Goal: Information Seeking & Learning: Check status

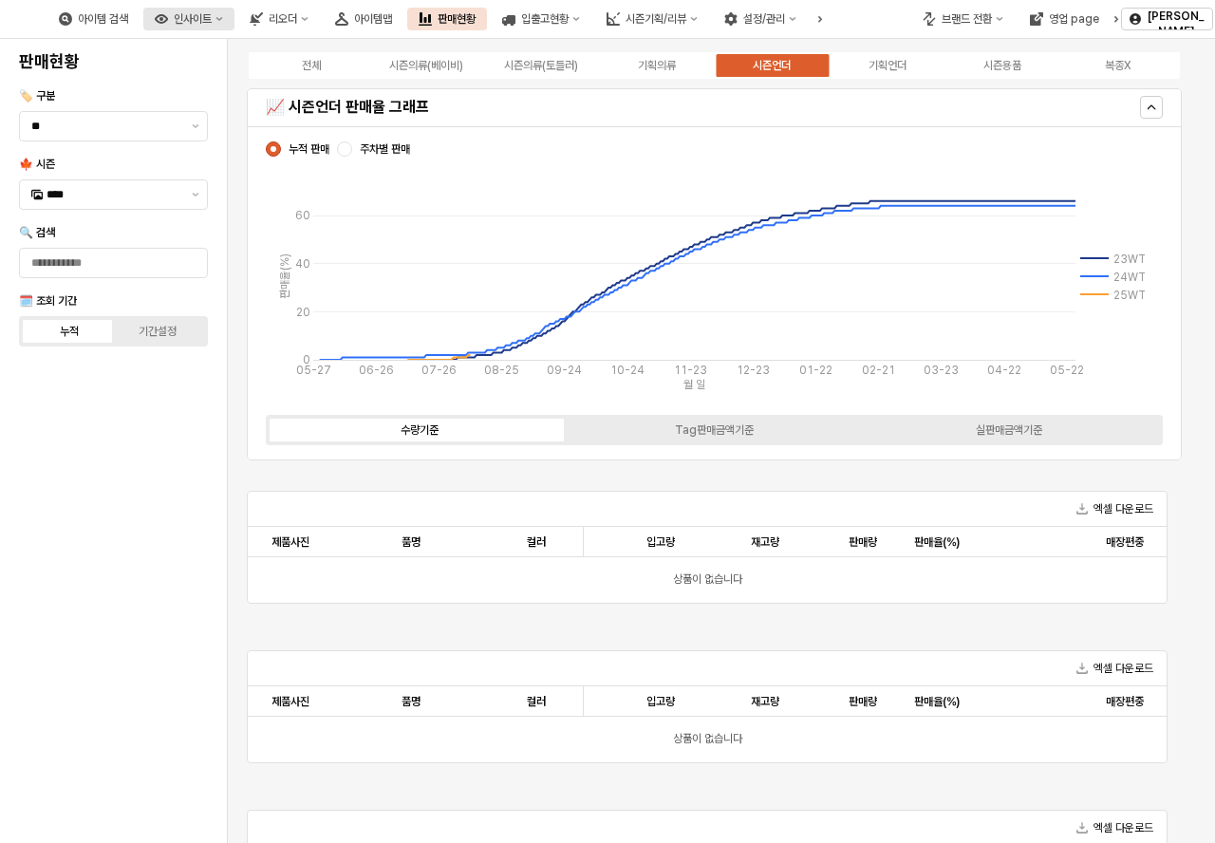
click at [212, 21] on div "인사이트" at bounding box center [193, 18] width 38 height 13
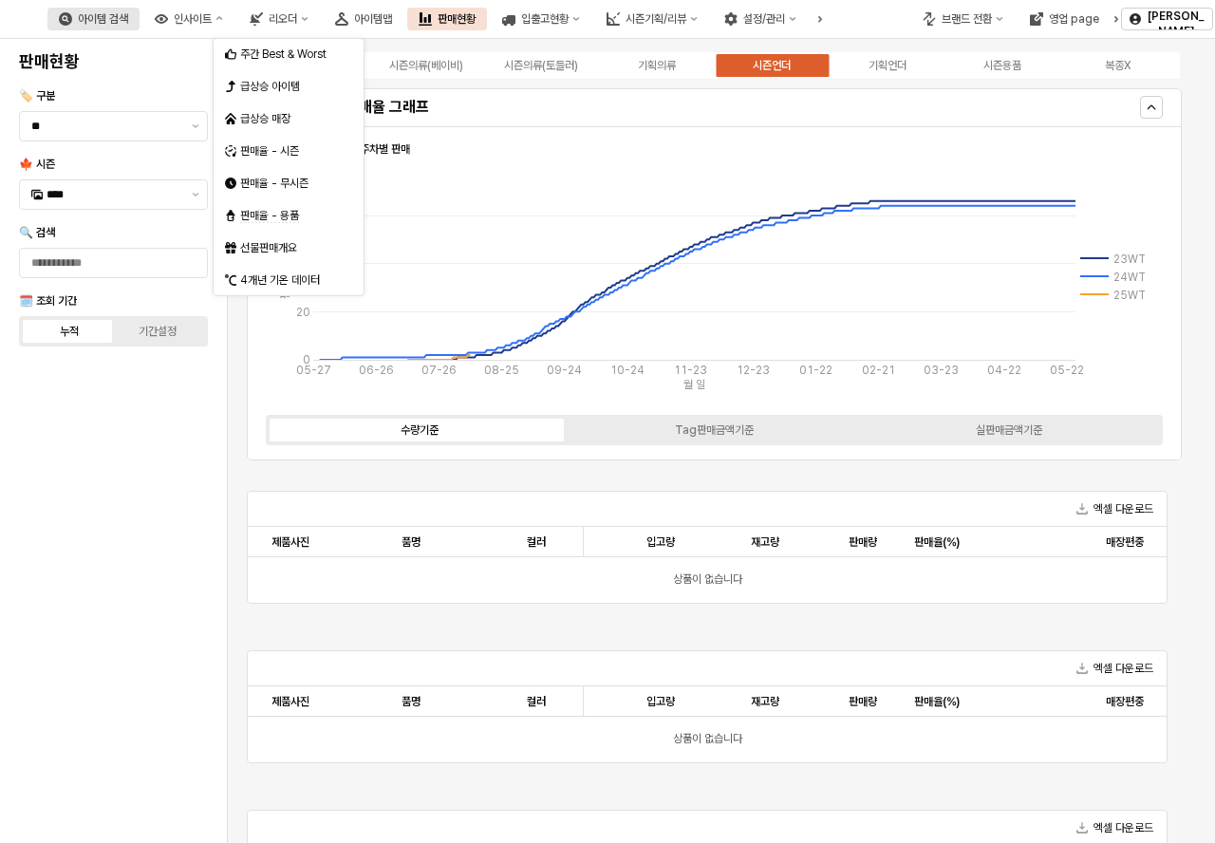
click at [128, 25] on div "아이템 검색" at bounding box center [103, 18] width 50 height 13
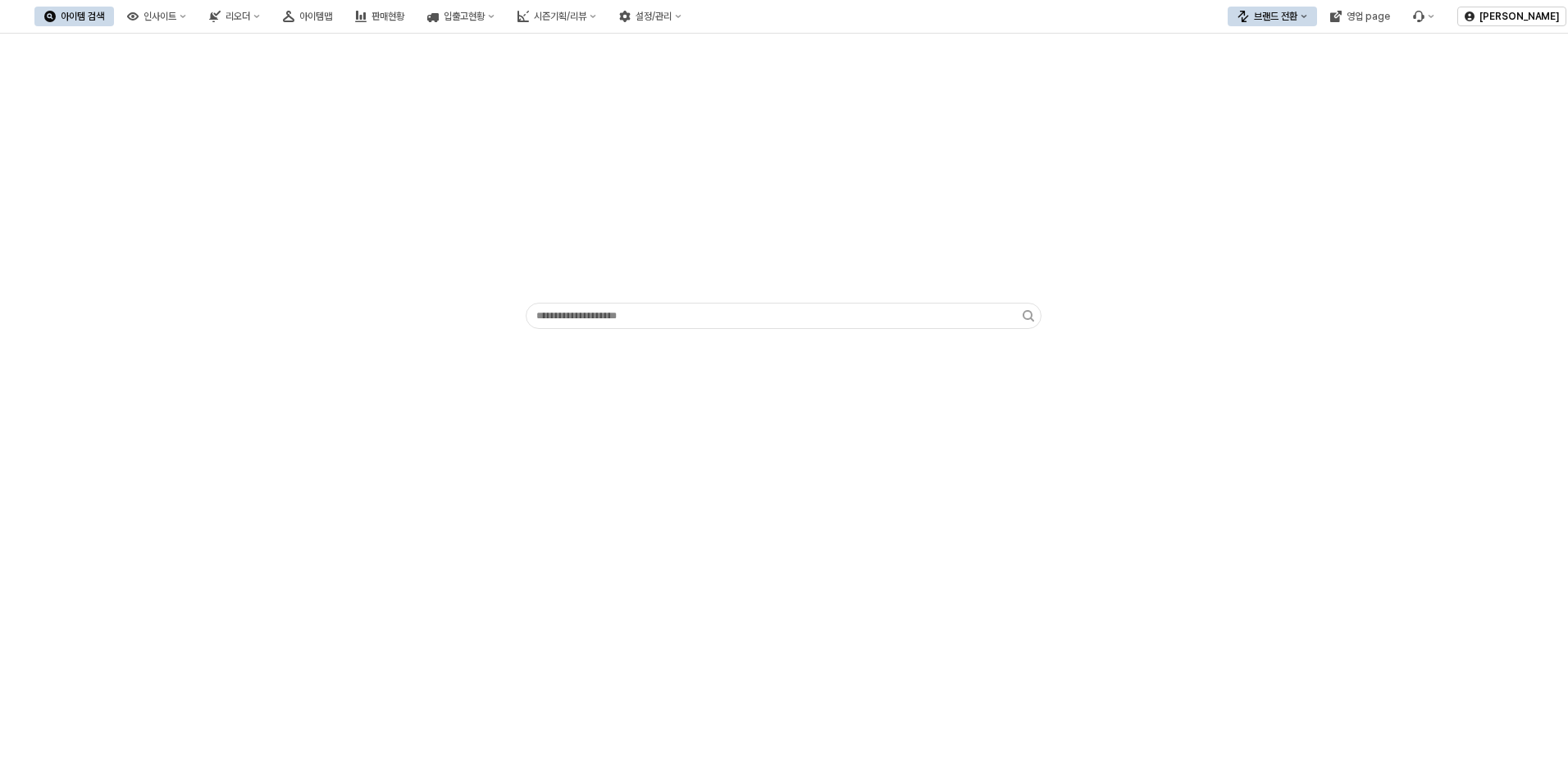
click at [235, 4] on div "아이템 검색 인사이트 리오더 아이템맵 판매현황 입출고현황 시즌기획/리뷰 설정/관리" at bounding box center [363, 16] width 657 height 35
click at [187, 14] on icon "인사이트" at bounding box center [183, 16] width 7 height 7
click at [252, 126] on div "판매율 - 시즌" at bounding box center [244, 130] width 87 height 13
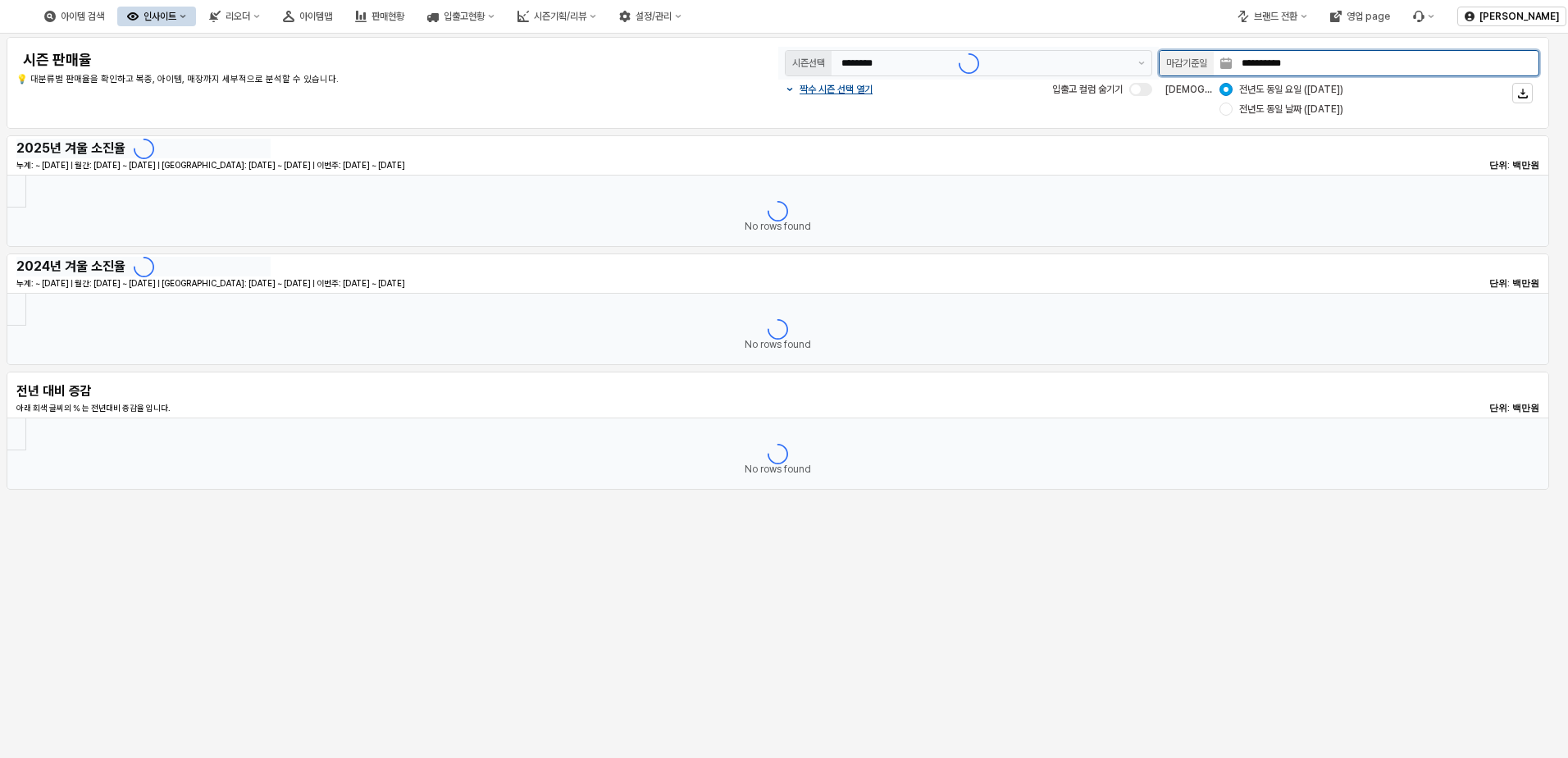
click at [1049, 52] on input "**********" at bounding box center [1385, 63] width 307 height 24
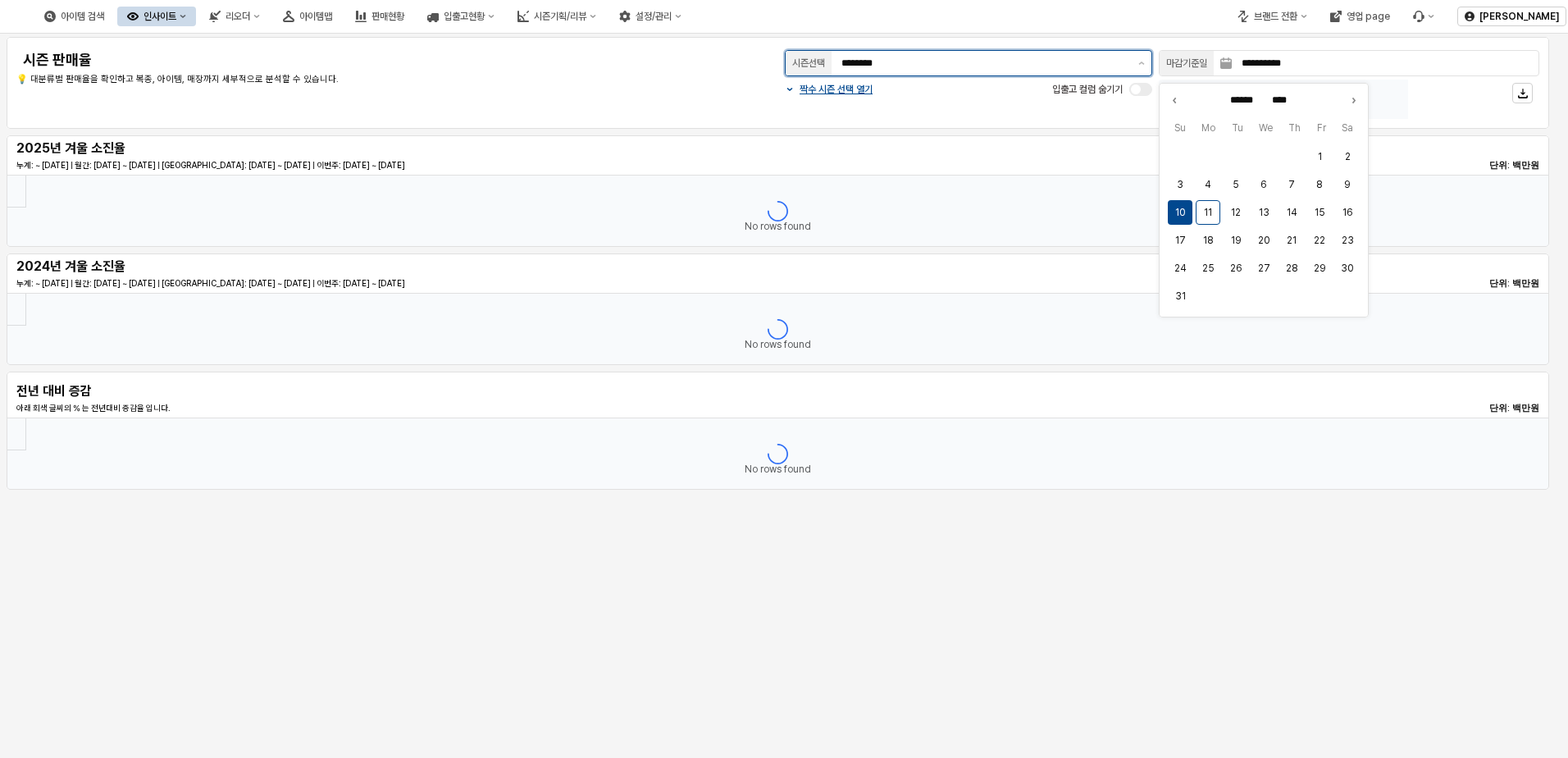
click at [902, 57] on input "********" at bounding box center [985, 63] width 287 height 16
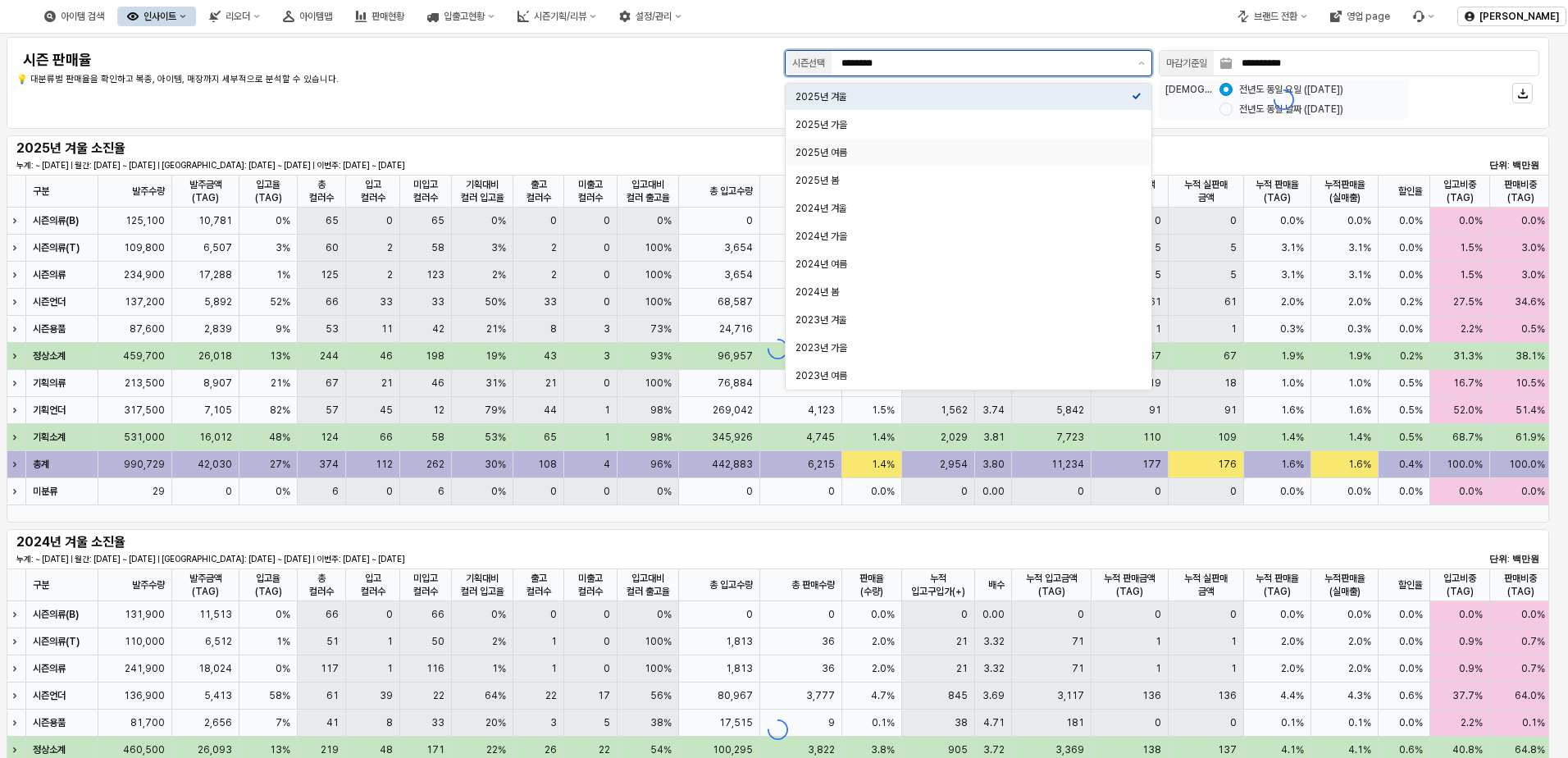
click at [852, 150] on div "2025년 여름" at bounding box center [963, 152] width 336 height 13
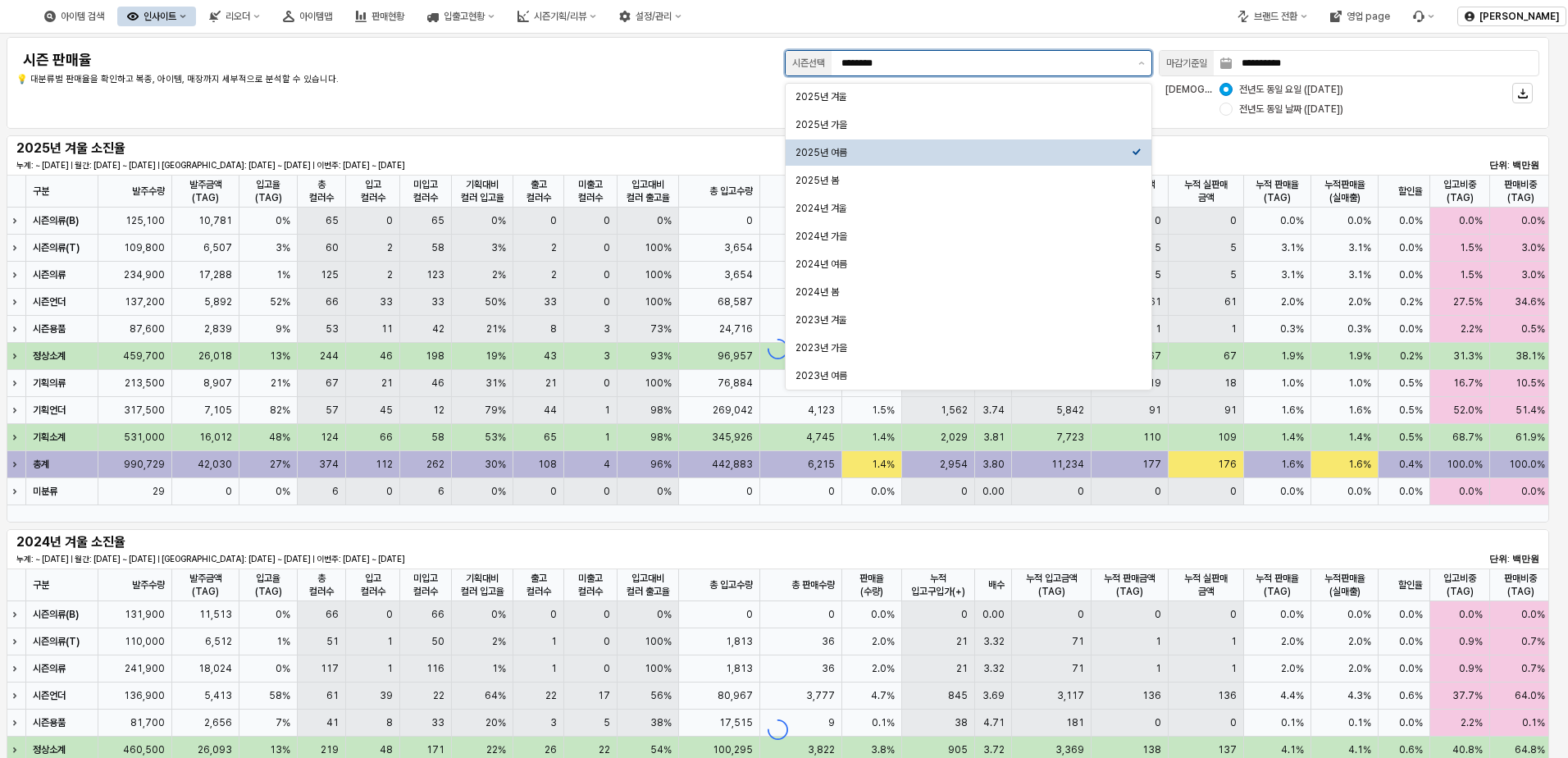
type input "********"
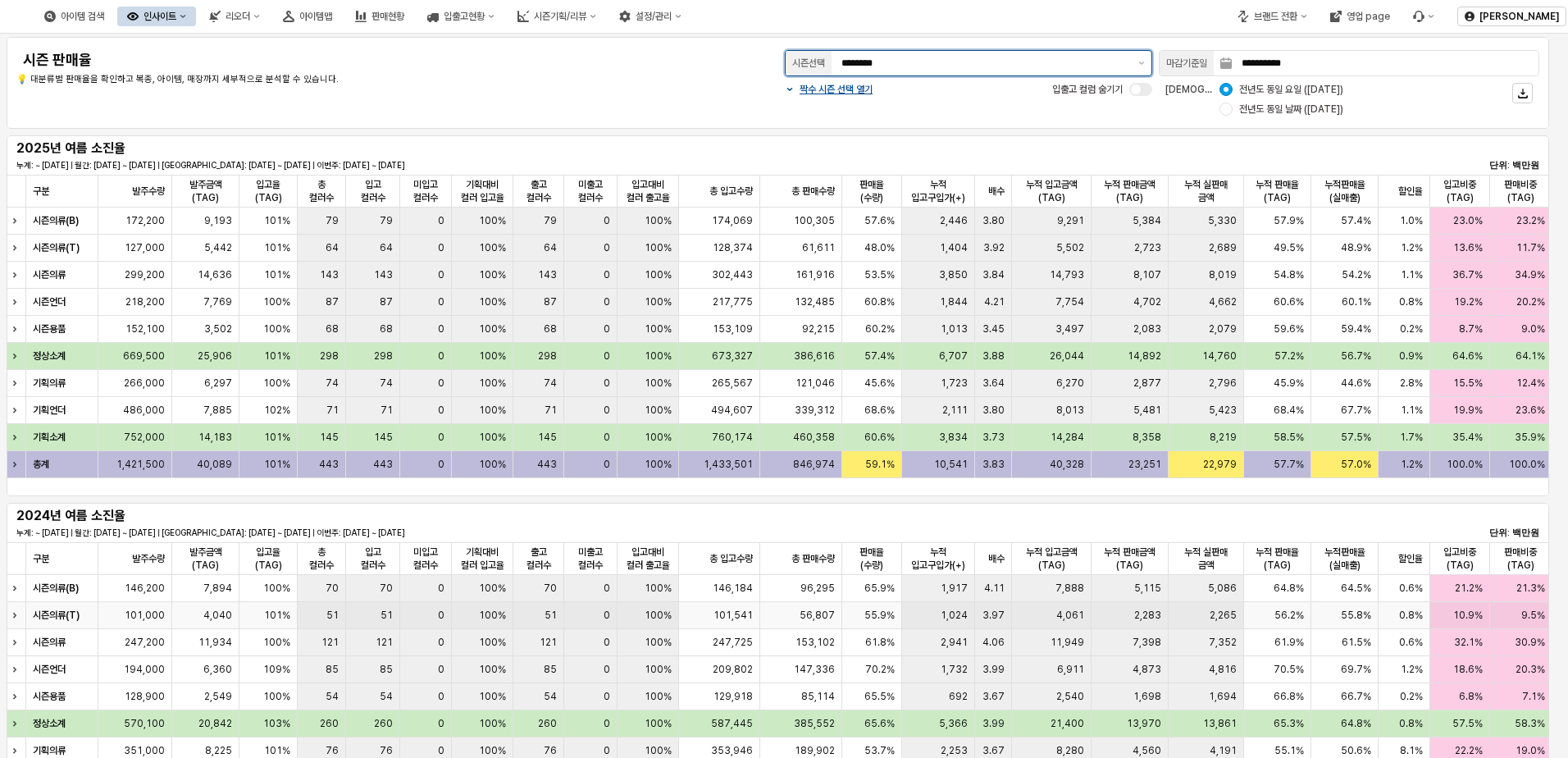
scroll to position [82, 0]
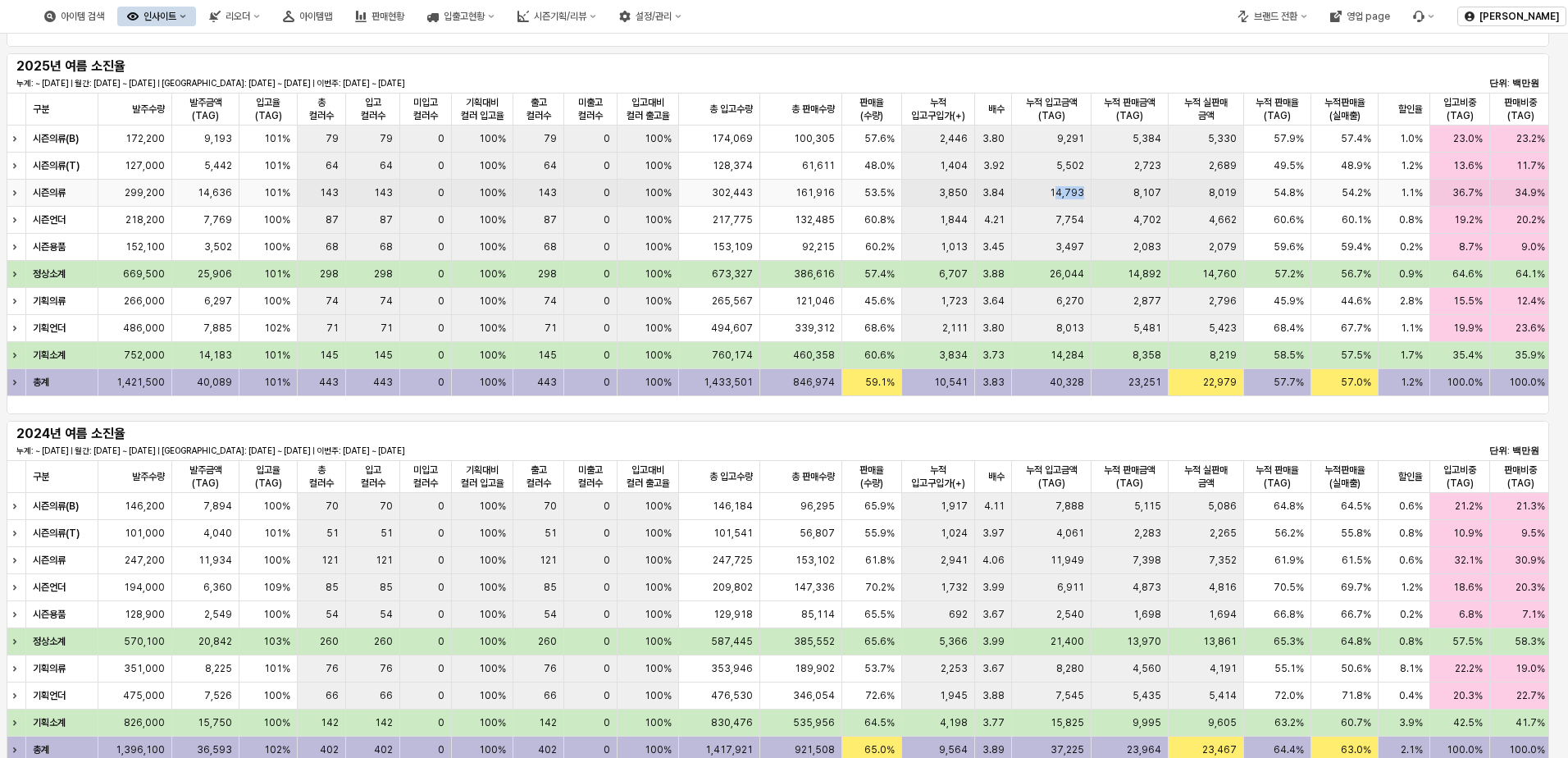
drag, startPoint x: 1055, startPoint y: 190, endPoint x: 1092, endPoint y: 189, distance: 37.0
click at [1049, 189] on div "시즌의류 299,200 14,636 101% 143 143 0 100% 143 0 100% 302,443 161,916 53.5% 3,850 …" at bounding box center [1266, 193] width 2517 height 27
drag, startPoint x: 931, startPoint y: 201, endPoint x: 983, endPoint y: 201, distance: 52.0
click at [983, 201] on div "시즌의류 299,200 14,636 101% 143 143 0 100% 143 0 100% 302,443 161,916 53.5% 3,850 …" at bounding box center [1266, 193] width 2517 height 27
drag, startPoint x: 984, startPoint y: 201, endPoint x: 1000, endPoint y: 199, distance: 16.1
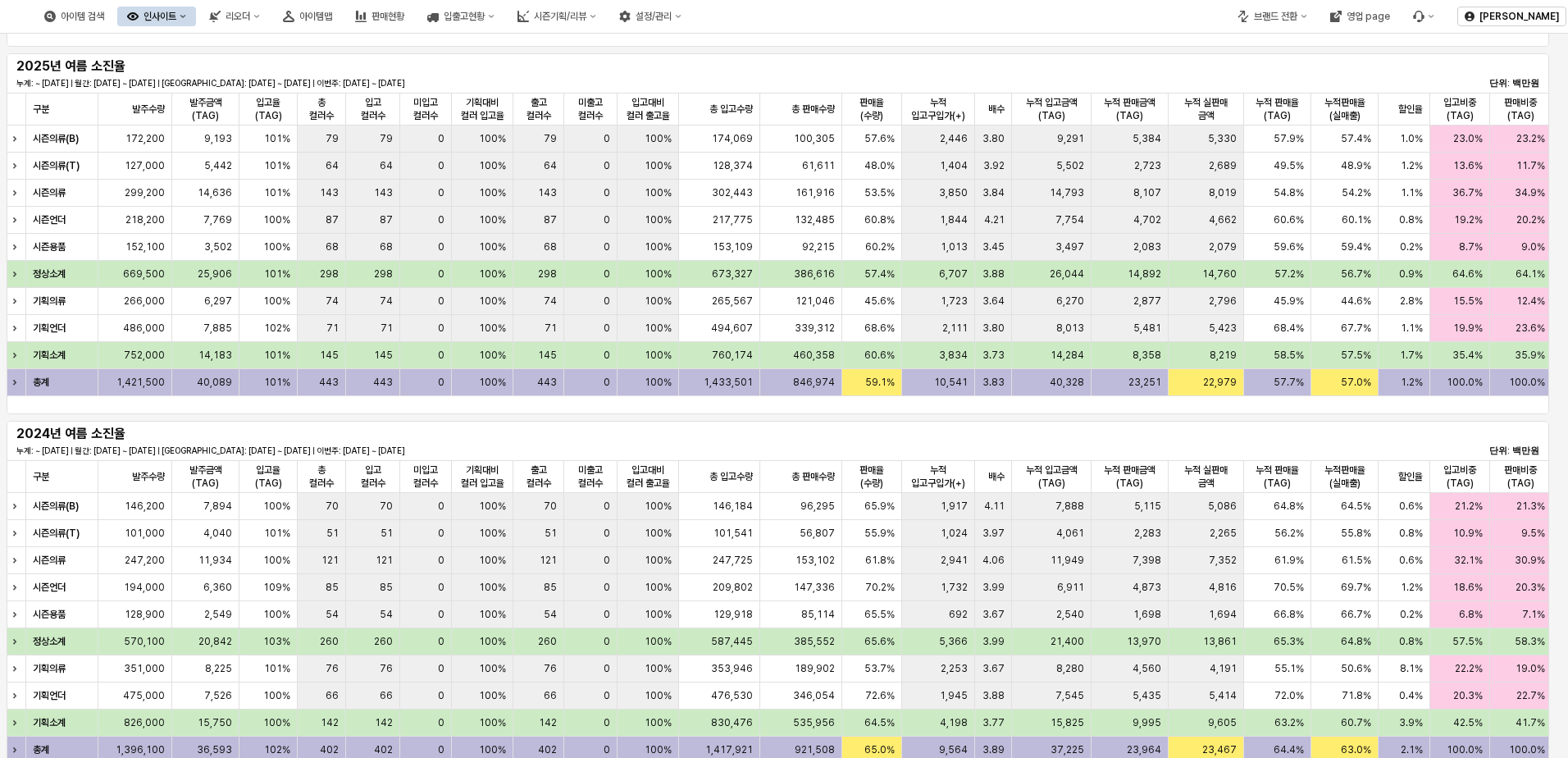
click at [1000, 199] on span "3.84" at bounding box center [993, 193] width 22 height 13
drag, startPoint x: 981, startPoint y: 584, endPoint x: 1005, endPoint y: 584, distance: 24.0
click at [1005, 584] on div "3.99" at bounding box center [993, 588] width 37 height 27
drag, startPoint x: 941, startPoint y: 220, endPoint x: 972, endPoint y: 216, distance: 31.3
click at [972, 216] on div "1,844" at bounding box center [938, 220] width 73 height 27
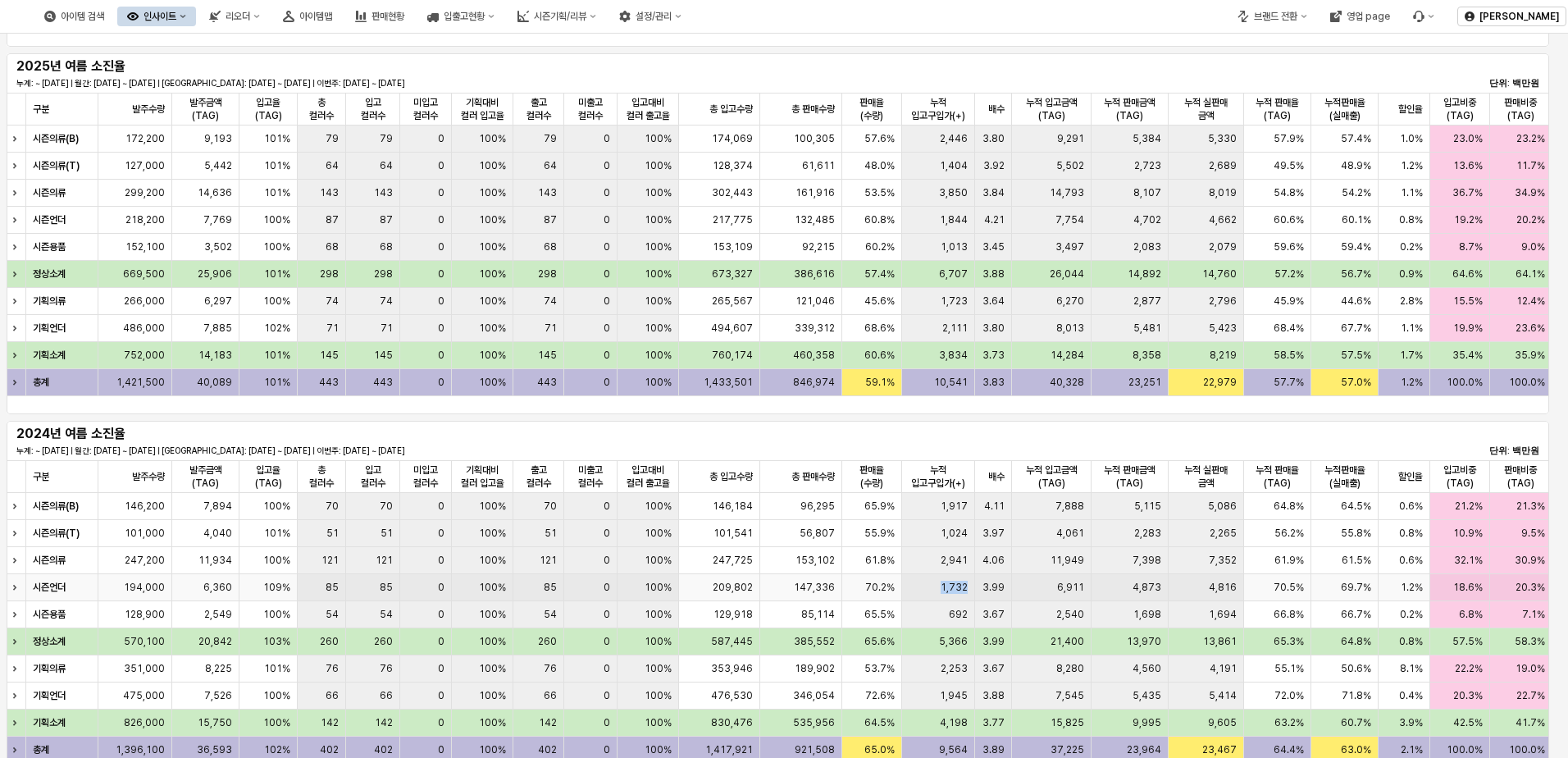
drag, startPoint x: 939, startPoint y: 591, endPoint x: 966, endPoint y: 588, distance: 27.2
click at [966, 588] on div "1,732" at bounding box center [938, 588] width 73 height 27
drag, startPoint x: 1212, startPoint y: 220, endPoint x: 1228, endPoint y: 223, distance: 16.3
click at [1049, 223] on span "4,662" at bounding box center [1222, 220] width 28 height 13
drag, startPoint x: 980, startPoint y: 590, endPoint x: 1006, endPoint y: 590, distance: 26.0
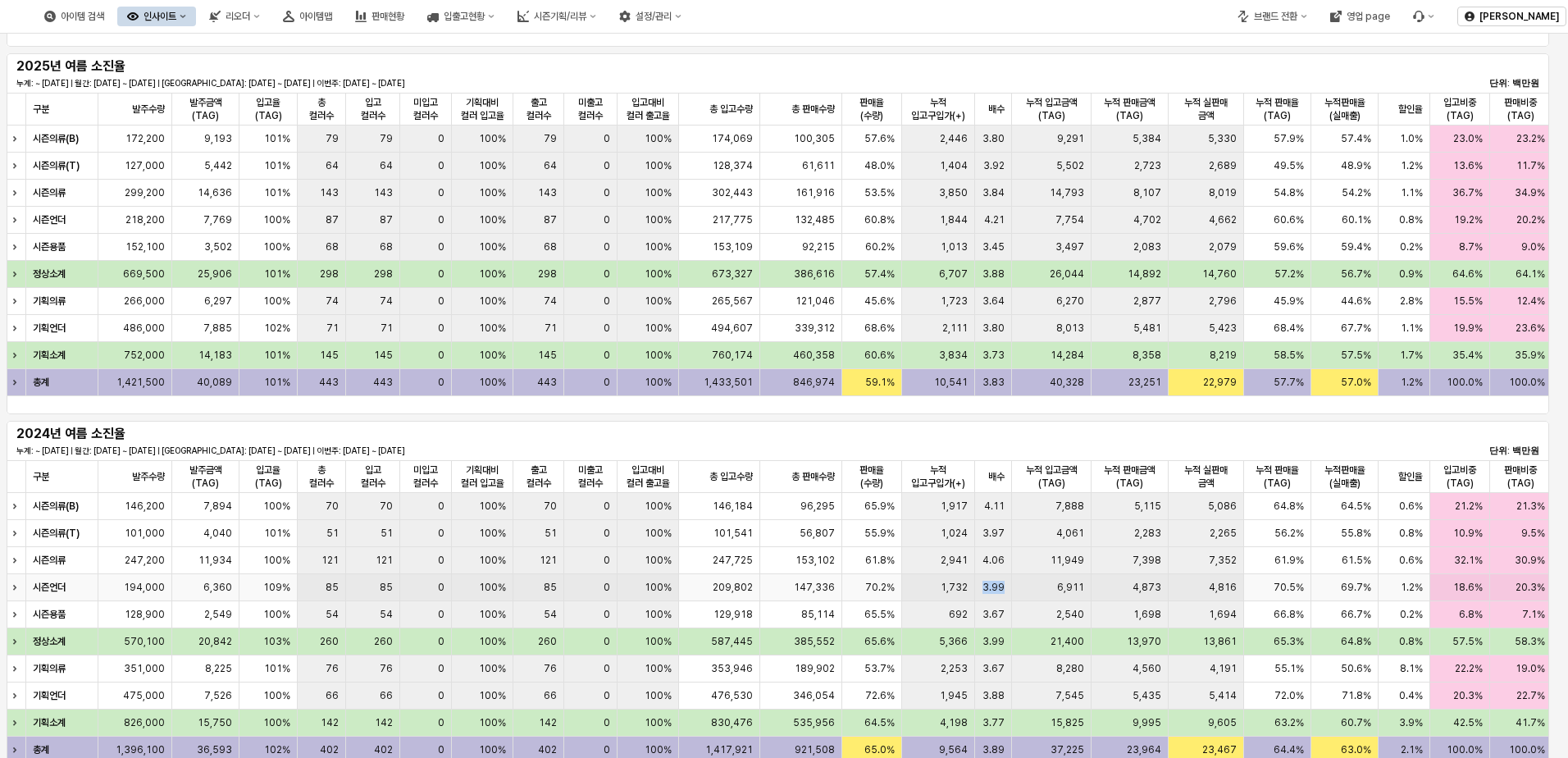
click at [1006, 590] on div "3.99" at bounding box center [993, 588] width 37 height 27
drag, startPoint x: 974, startPoint y: 219, endPoint x: 1006, endPoint y: 219, distance: 32.0
click at [1006, 219] on div "시즌언더 218,200 7,769 100% 87 87 0 100% 87 0 100% 217,775 132,485 60.8% 1,844 4.21…" at bounding box center [1266, 220] width 2517 height 27
drag, startPoint x: 978, startPoint y: 168, endPoint x: 1004, endPoint y: 169, distance: 26.0
click at [1004, 169] on div "3.92" at bounding box center [993, 166] width 37 height 27
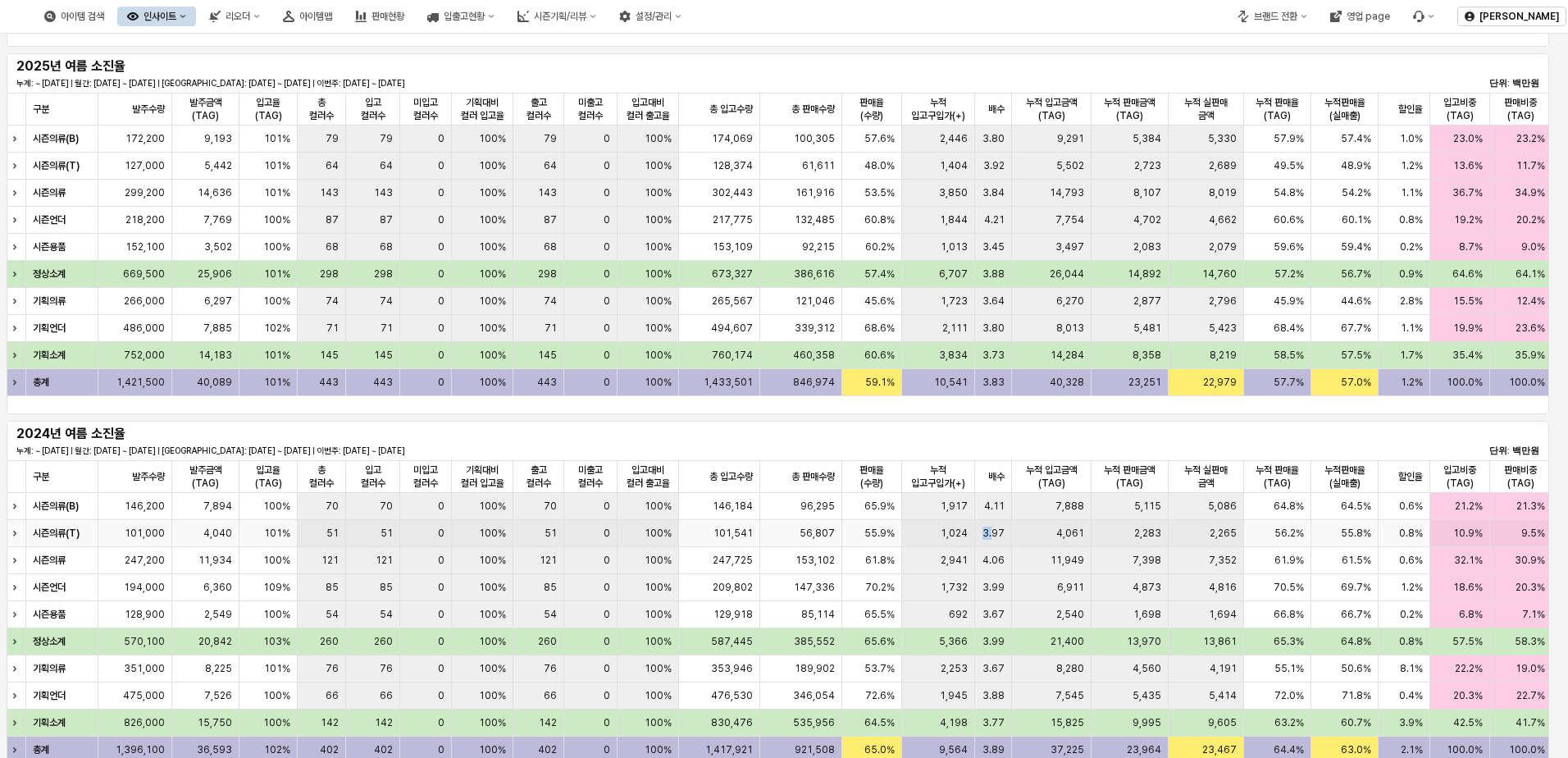
drag, startPoint x: 984, startPoint y: 531, endPoint x: 995, endPoint y: 533, distance: 11.2
click at [995, 533] on span "3.97" at bounding box center [993, 533] width 22 height 13
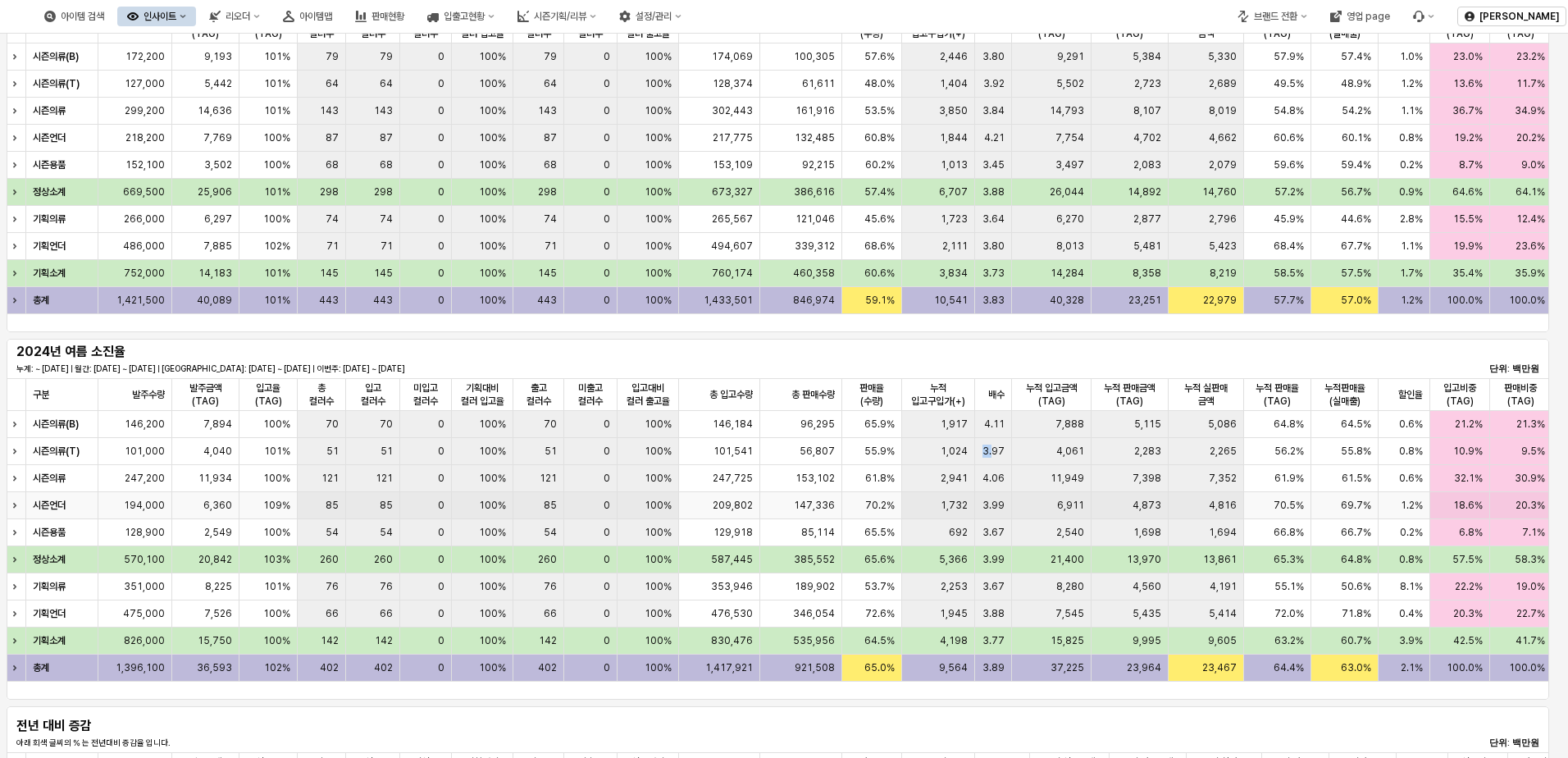
scroll to position [738, 0]
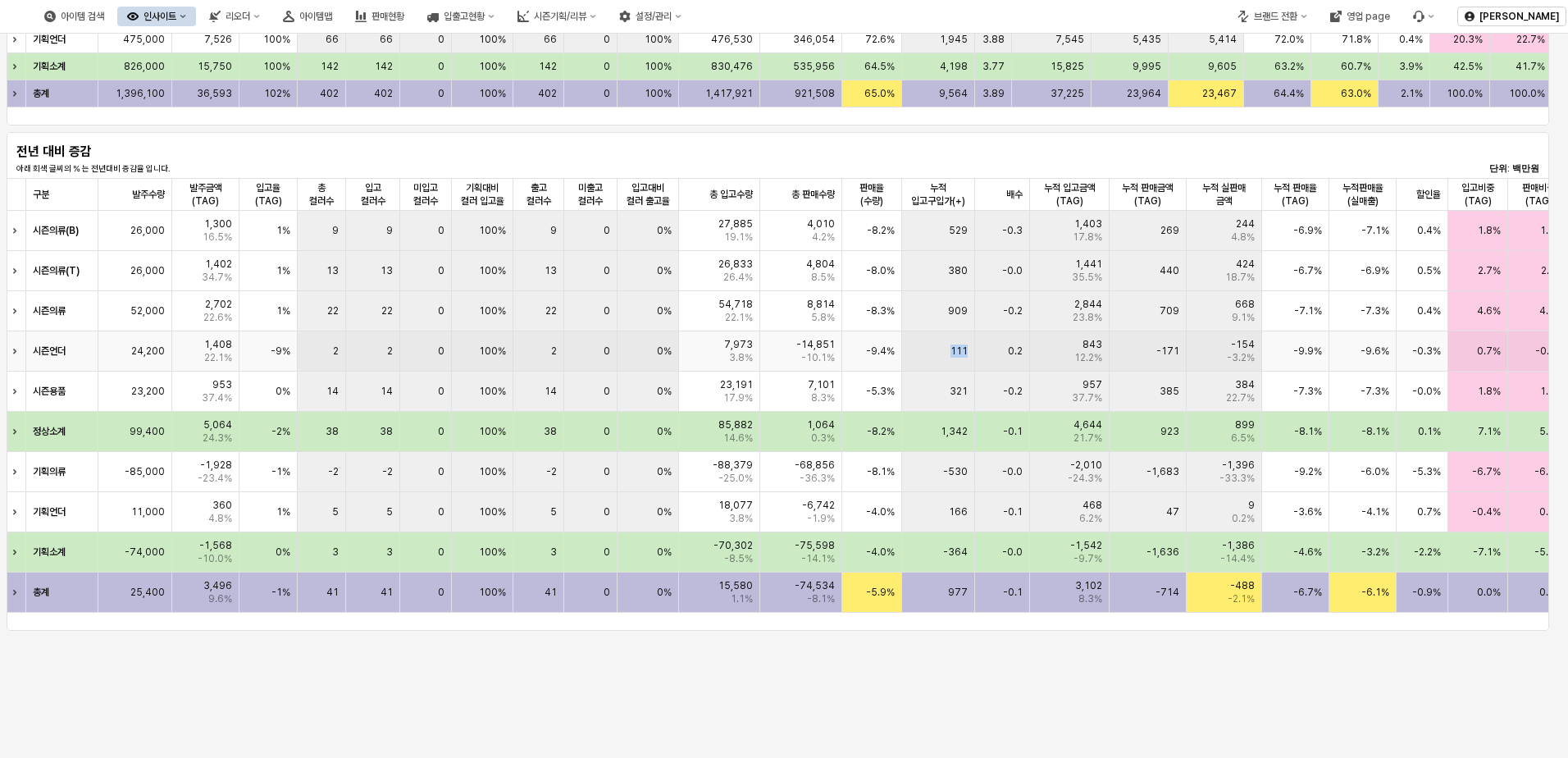
drag, startPoint x: 968, startPoint y: 354, endPoint x: 950, endPoint y: 346, distance: 19.7
click at [950, 346] on span "111" at bounding box center [959, 351] width 17 height 13
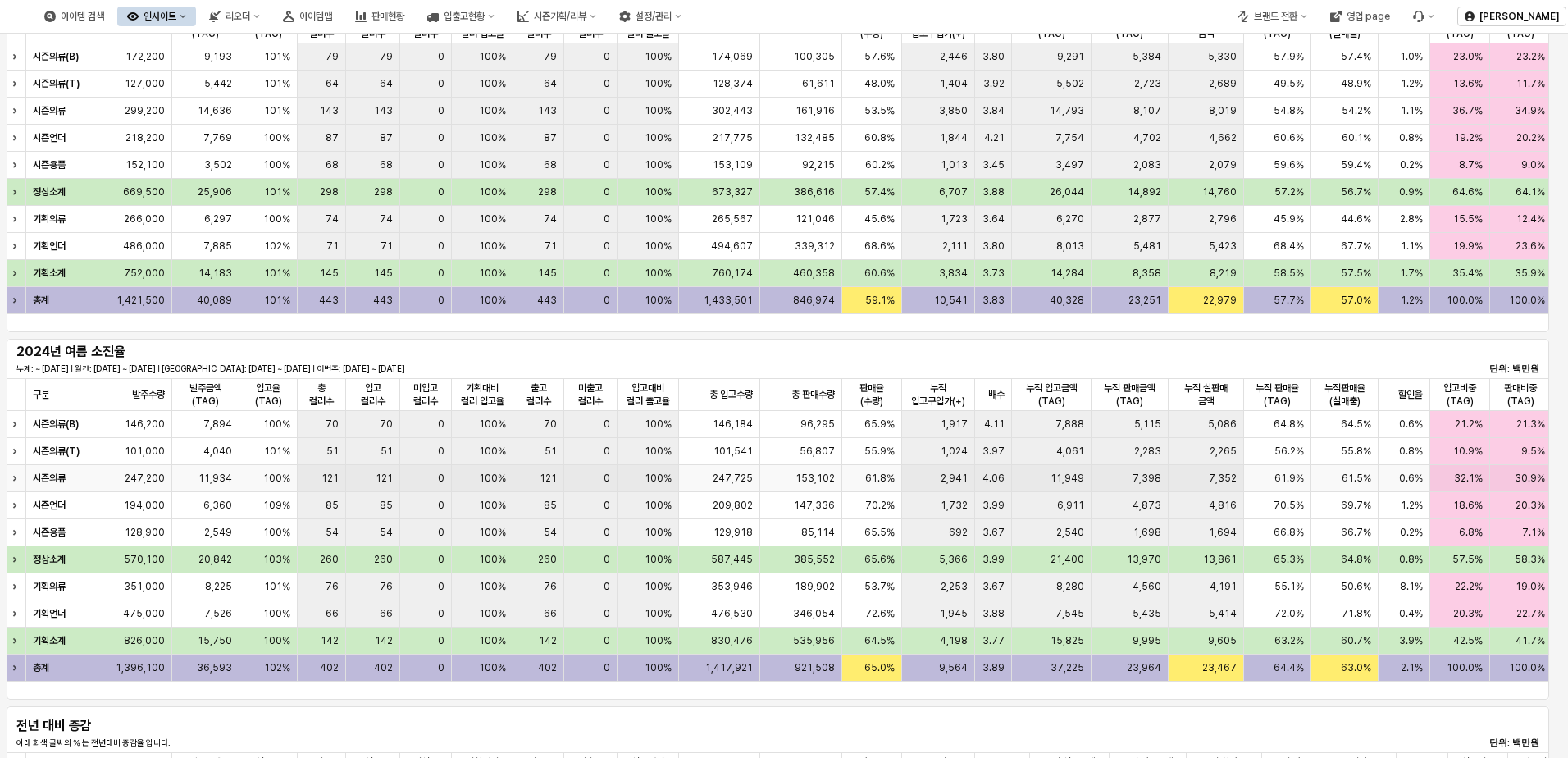
scroll to position [82, 0]
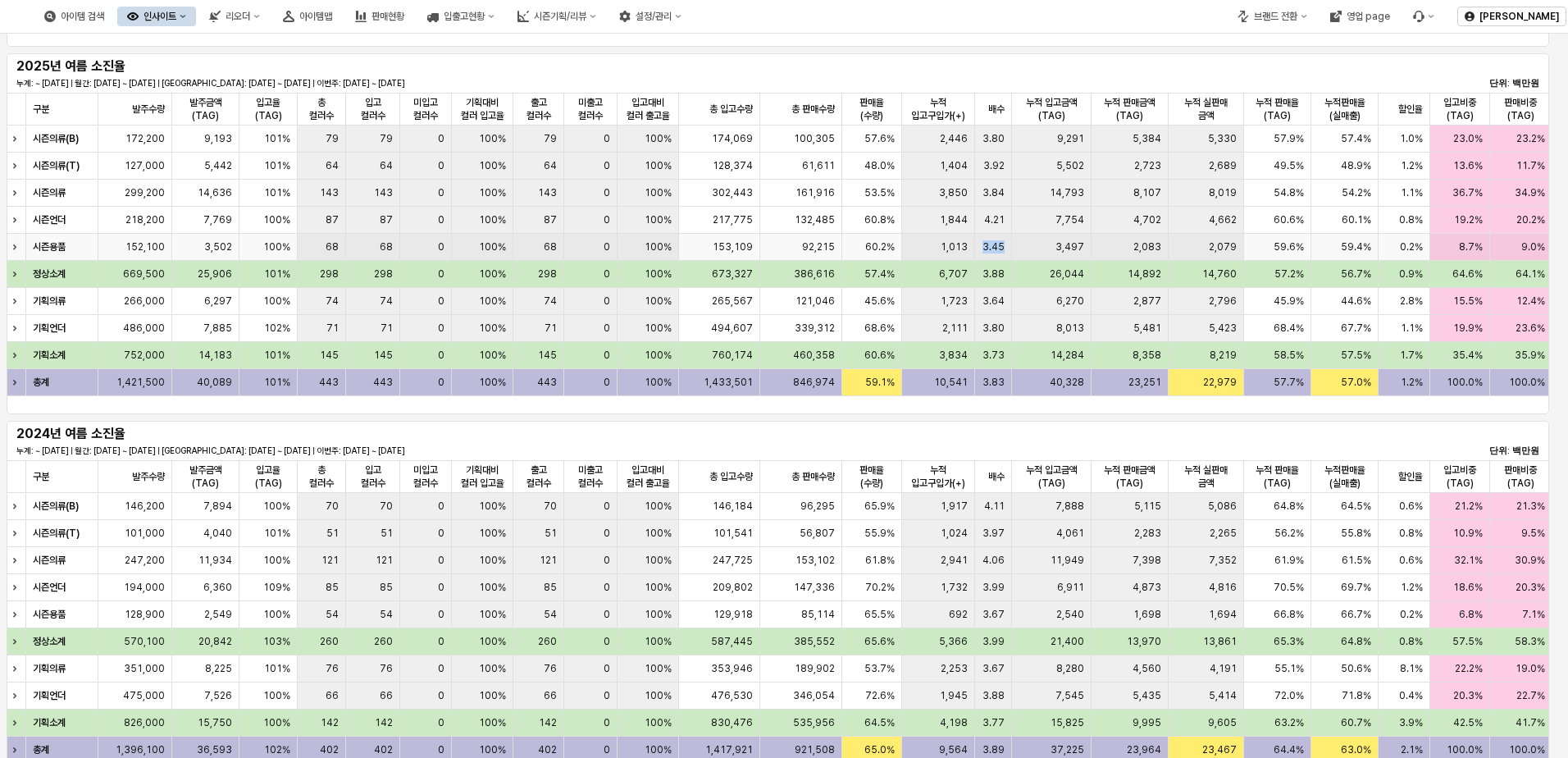
drag, startPoint x: 985, startPoint y: 246, endPoint x: 1037, endPoint y: 235, distance: 53.2
click at [1037, 235] on div "시즌용품 152,100 3,502 100% 68 68 0 100% 68 0 100% 153,109 92,215 60.2% 1,013 3.45 …" at bounding box center [1266, 247] width 2517 height 27
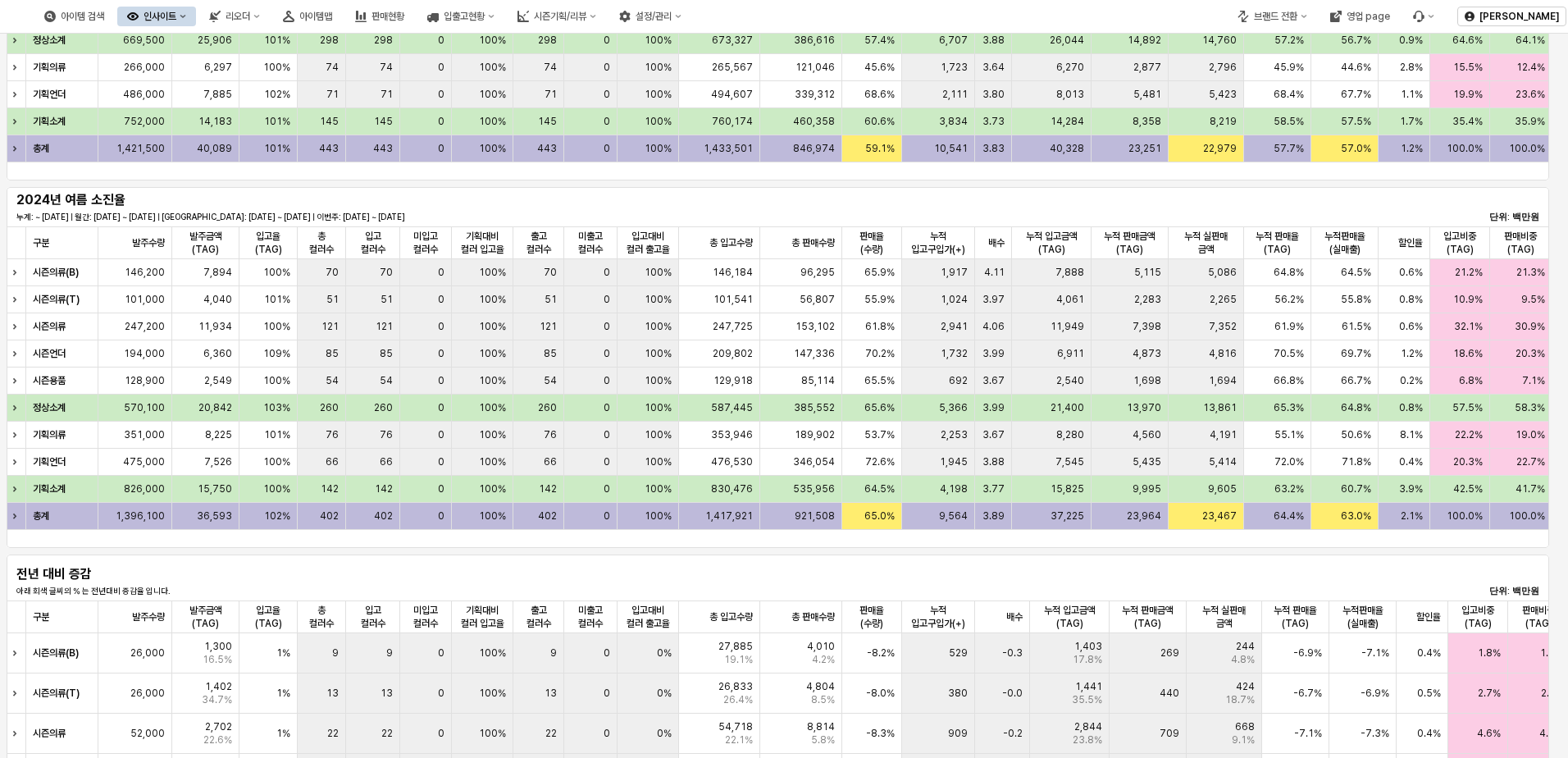
scroll to position [328, 0]
